Goal: Information Seeking & Learning: Learn about a topic

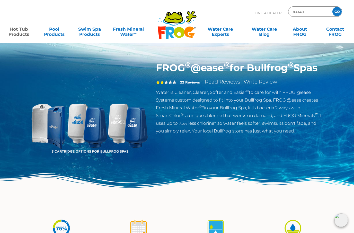
type input "83340"
click at [340, 12] on input "GO" at bounding box center [336, 11] width 9 height 9
click at [335, 12] on input "GO" at bounding box center [336, 11] width 9 height 9
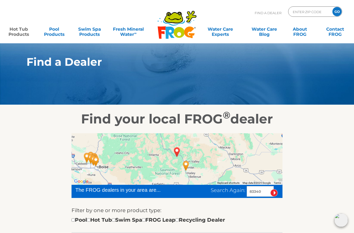
click at [16, 29] on link "Hot Tub Products" at bounding box center [19, 29] width 28 height 10
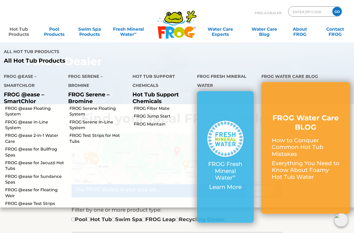
scroll to position [5, 0]
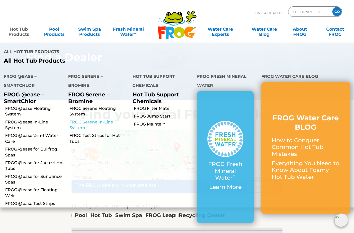
click at [86, 119] on link "FROG Serene In-Line System" at bounding box center [98, 125] width 59 height 12
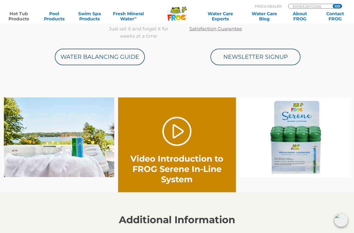
scroll to position [305, 0]
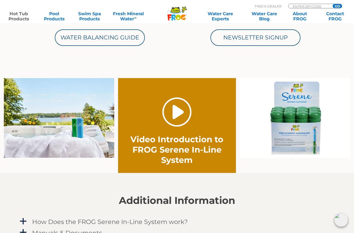
click at [177, 112] on link "." at bounding box center [176, 111] width 29 height 29
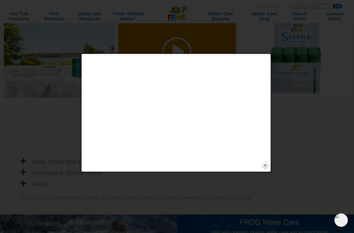
scroll to position [370, 0]
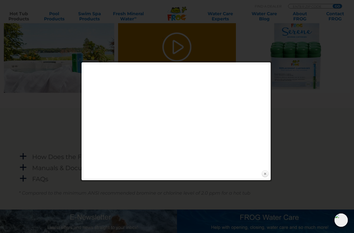
click at [262, 173] on link "Close" at bounding box center [265, 174] width 8 height 8
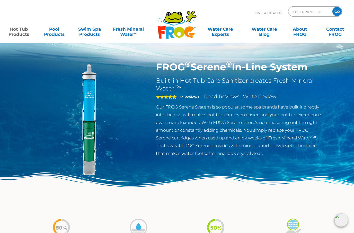
scroll to position [0, 0]
